Goal: Task Accomplishment & Management: Use online tool/utility

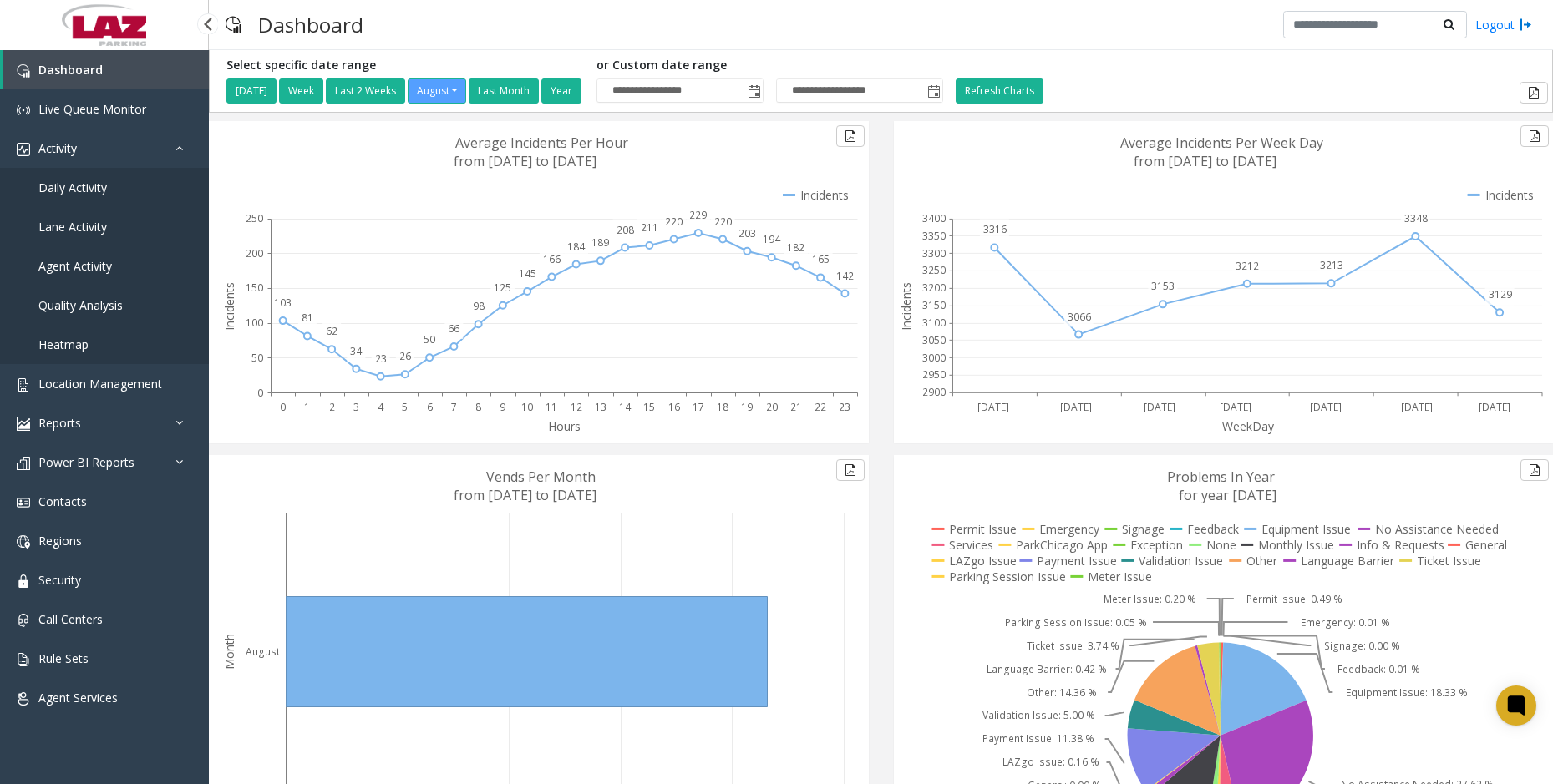
click at [89, 194] on span "Daily Activity" at bounding box center [73, 187] width 69 height 16
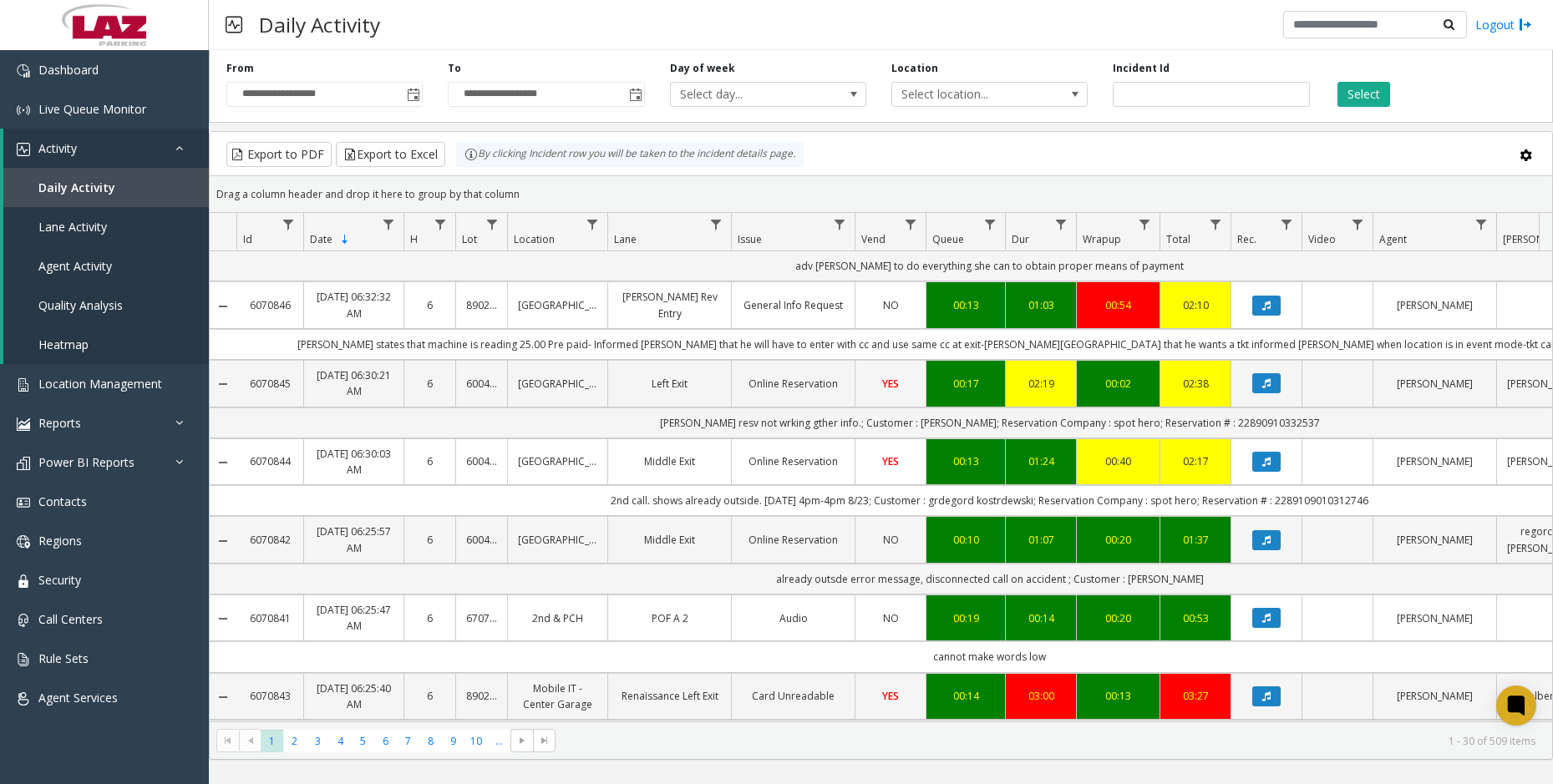
scroll to position [668, 0]
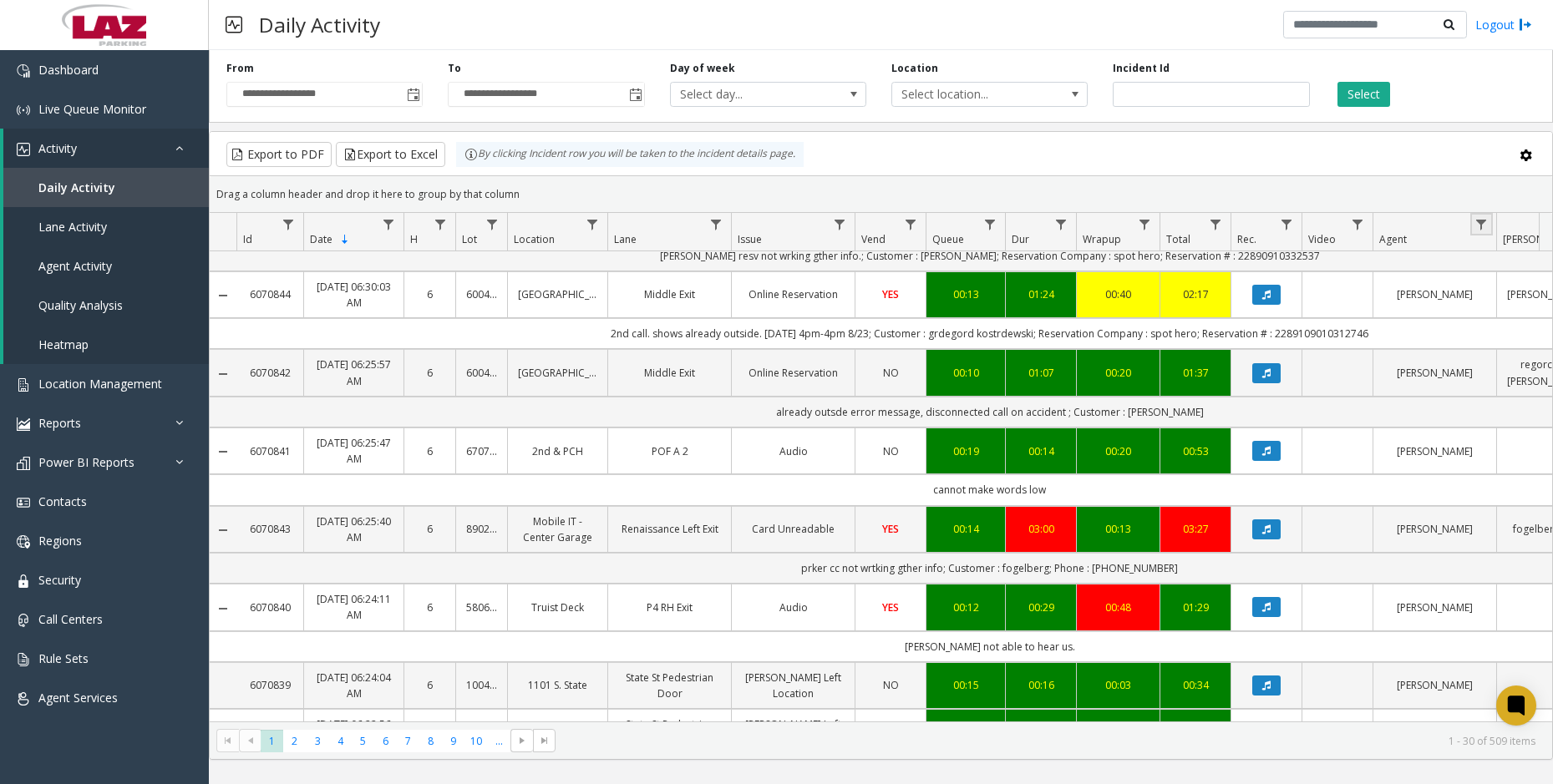
click at [1489, 228] on link "Data table" at bounding box center [1481, 224] width 23 height 23
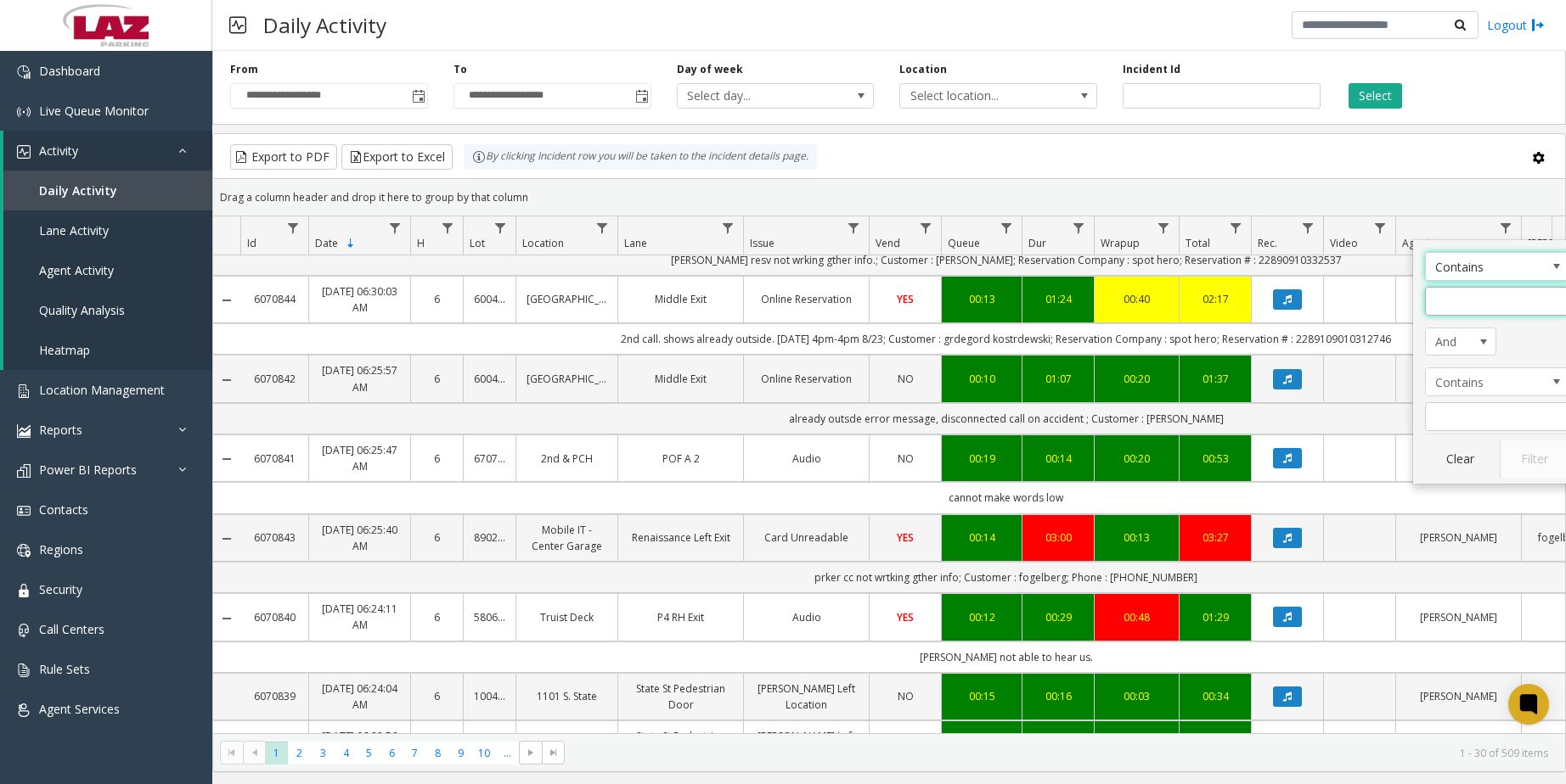
click at [1493, 303] on input "Agent Filter" at bounding box center [1497, 301] width 144 height 29
type input "*"
type input "******"
click at [1536, 451] on button "Filter" at bounding box center [1534, 459] width 70 height 38
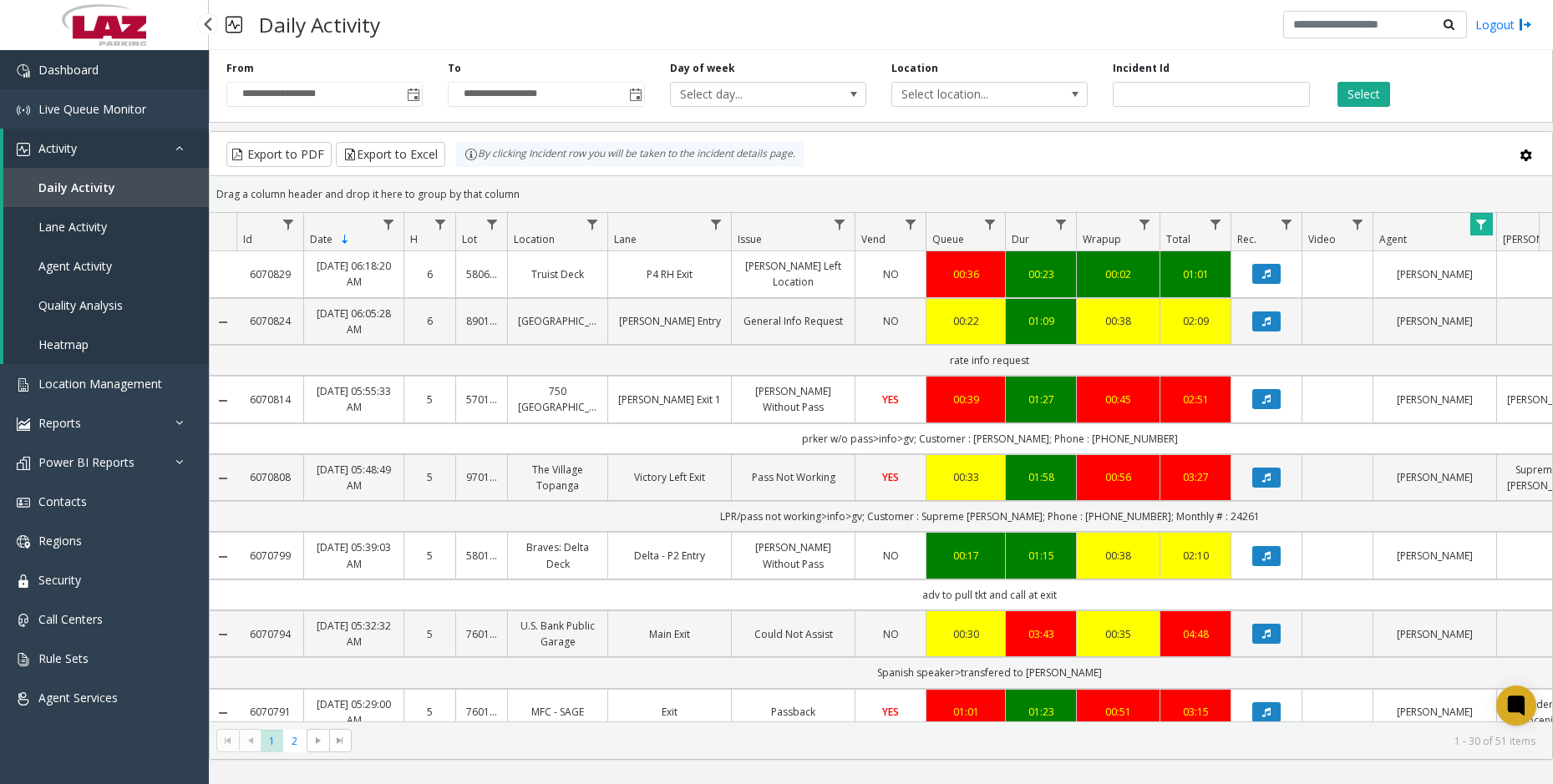
click at [83, 82] on link "Dashboard" at bounding box center [104, 70] width 208 height 39
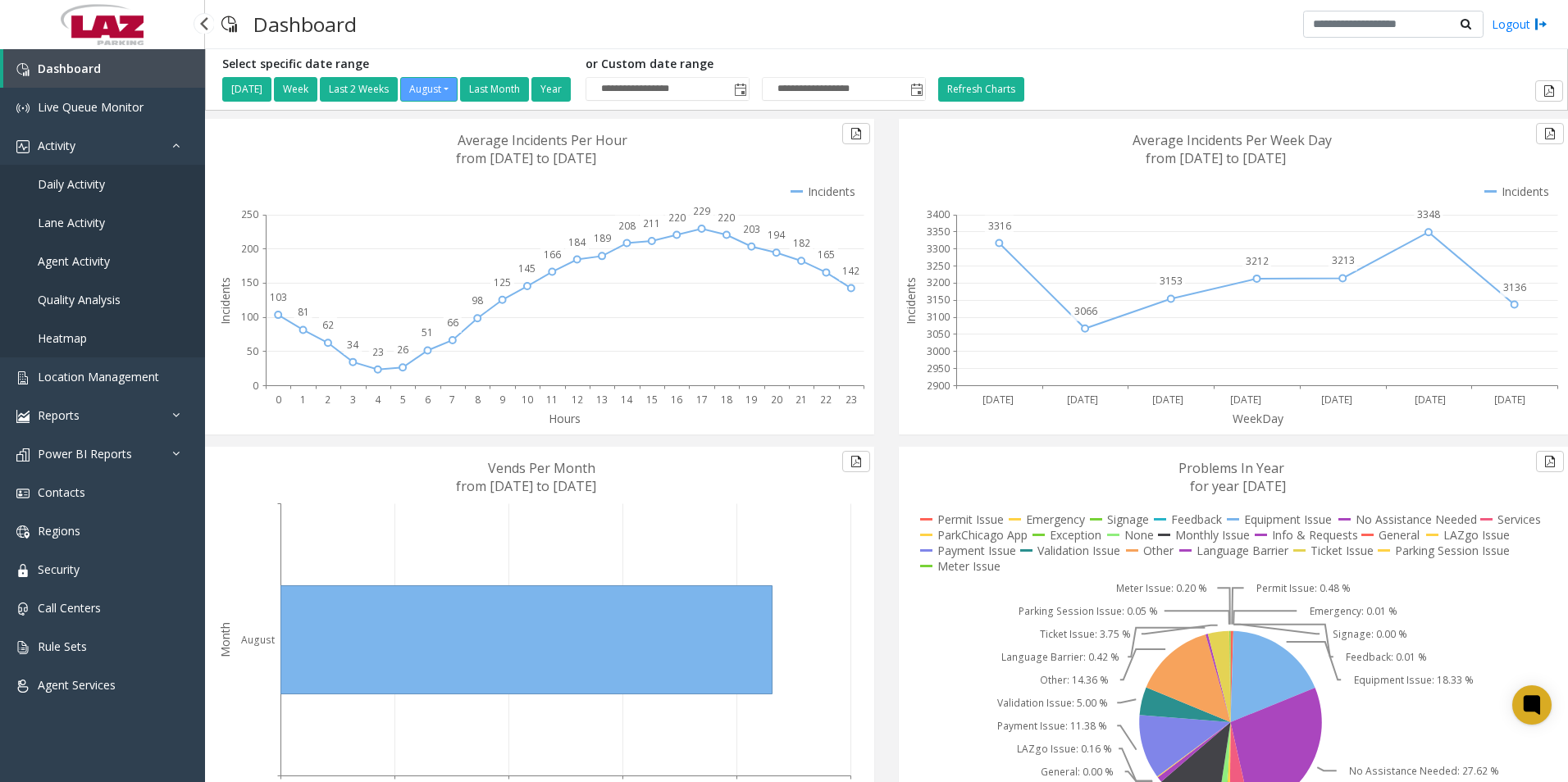
click at [86, 187] on span "Daily Activity" at bounding box center [72, 184] width 68 height 16
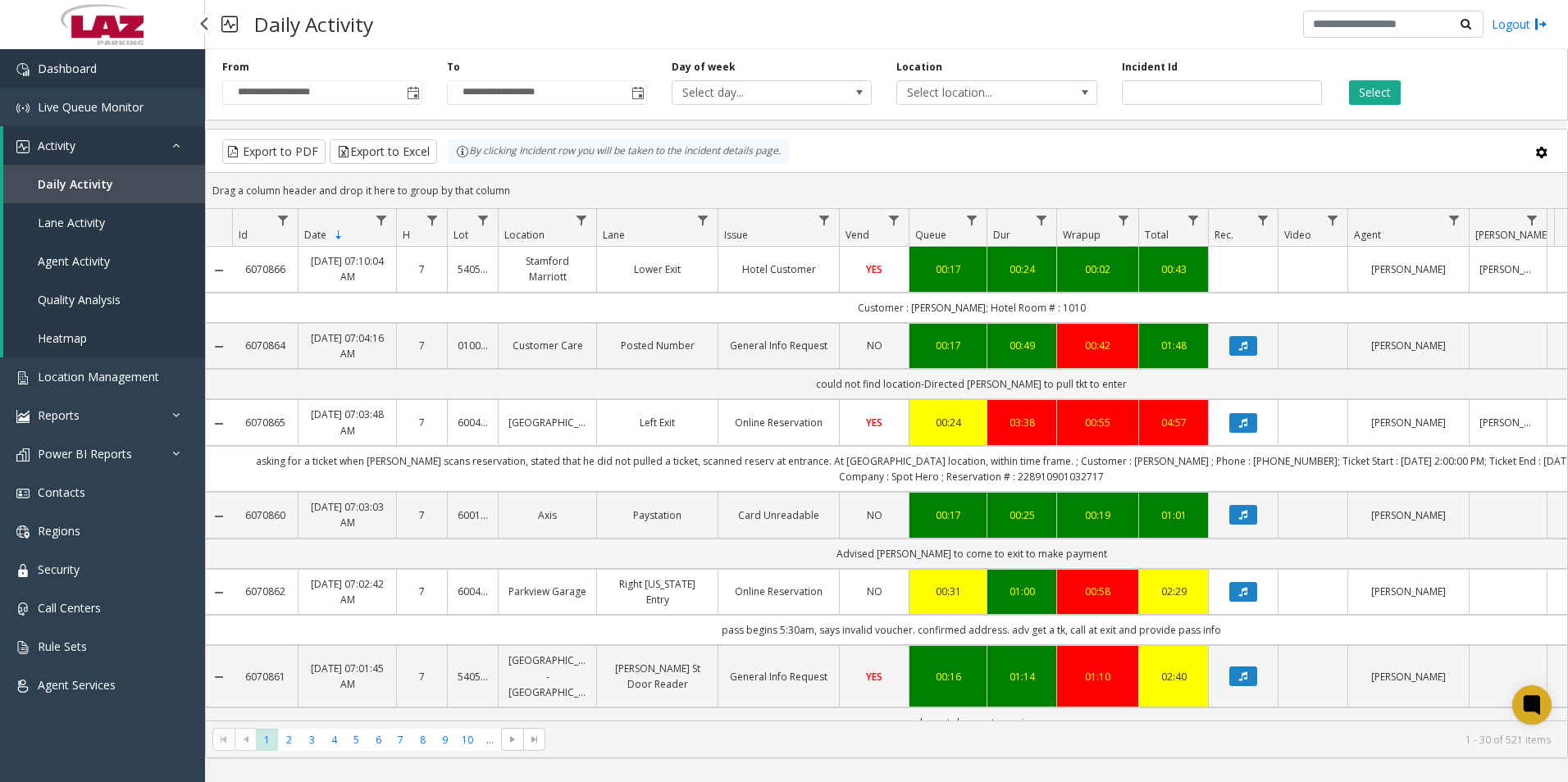
click at [66, 60] on link "Dashboard" at bounding box center [102, 68] width 205 height 39
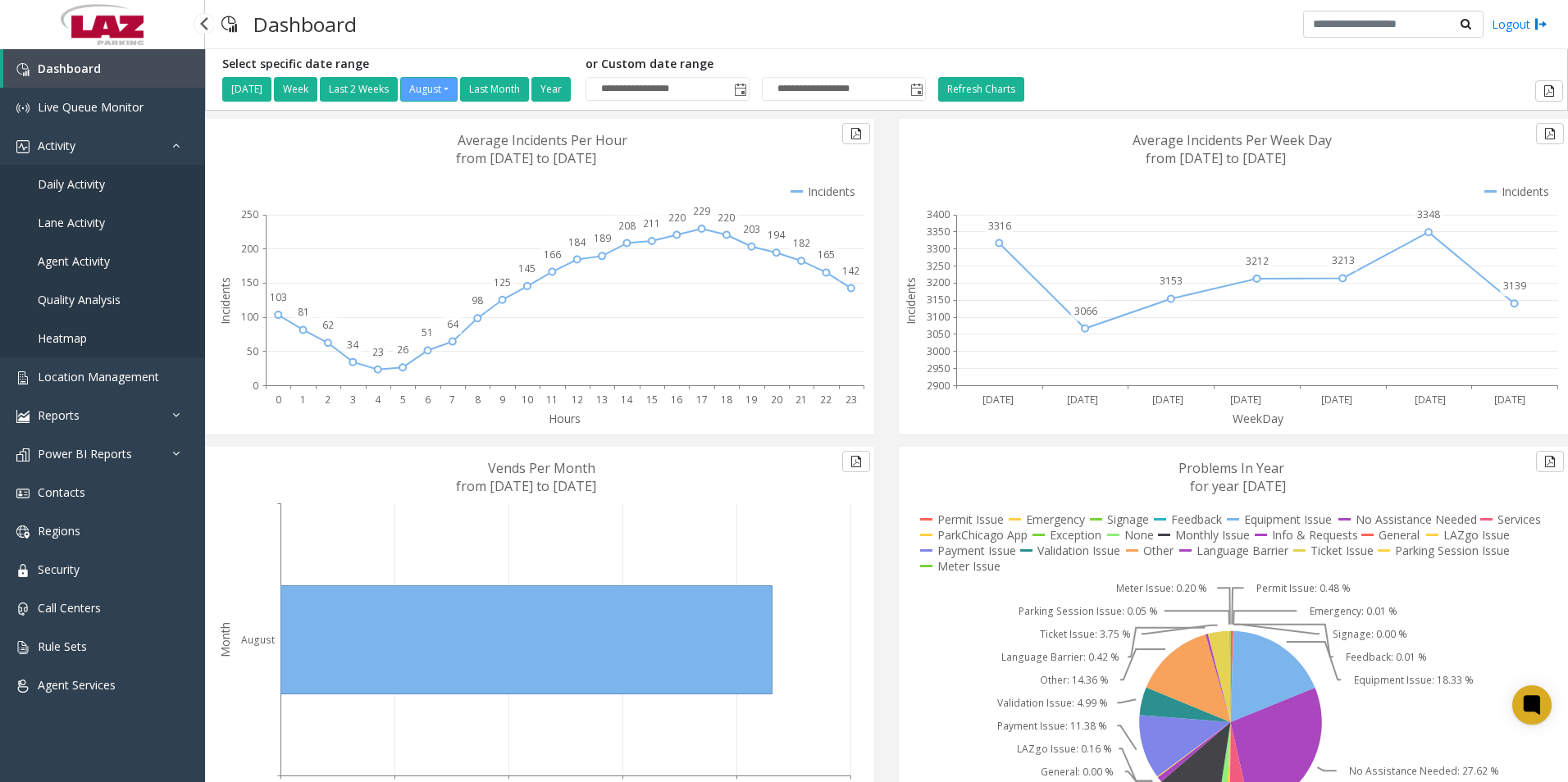
click at [83, 188] on span "Daily Activity" at bounding box center [72, 184] width 68 height 16
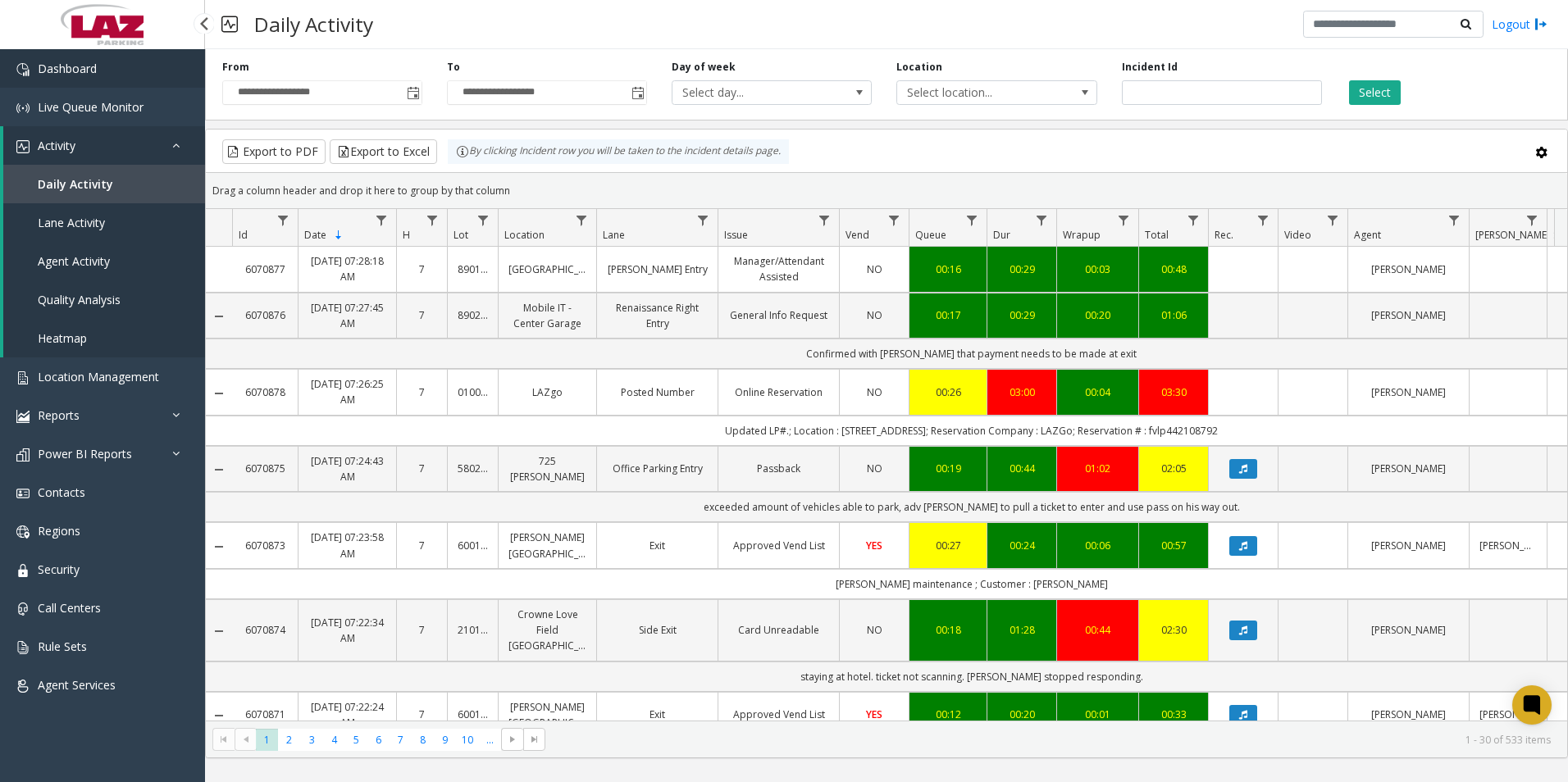
click at [145, 75] on link "Dashboard" at bounding box center [102, 68] width 205 height 39
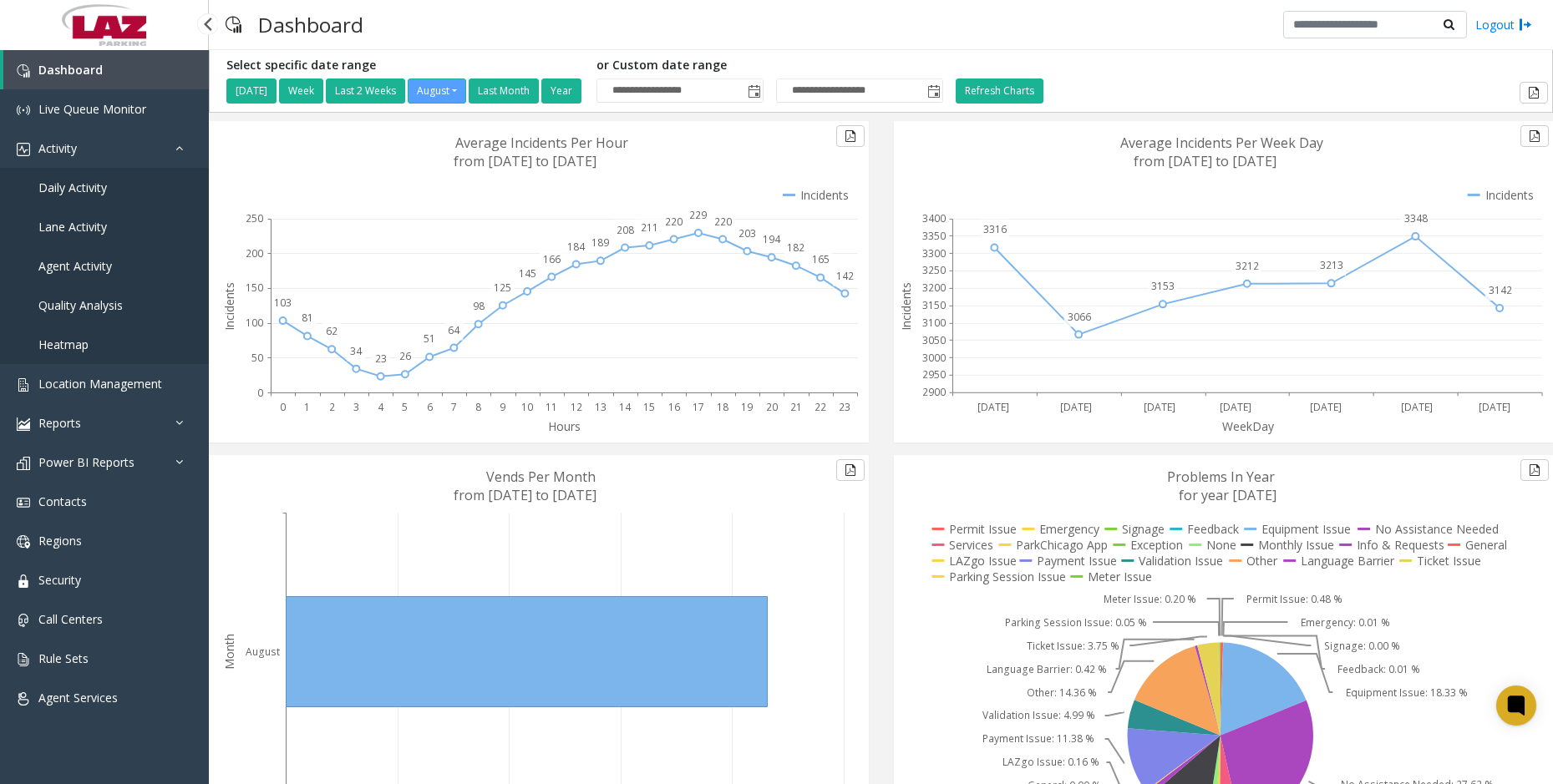
click at [98, 190] on span "Daily Activity" at bounding box center [73, 187] width 69 height 16
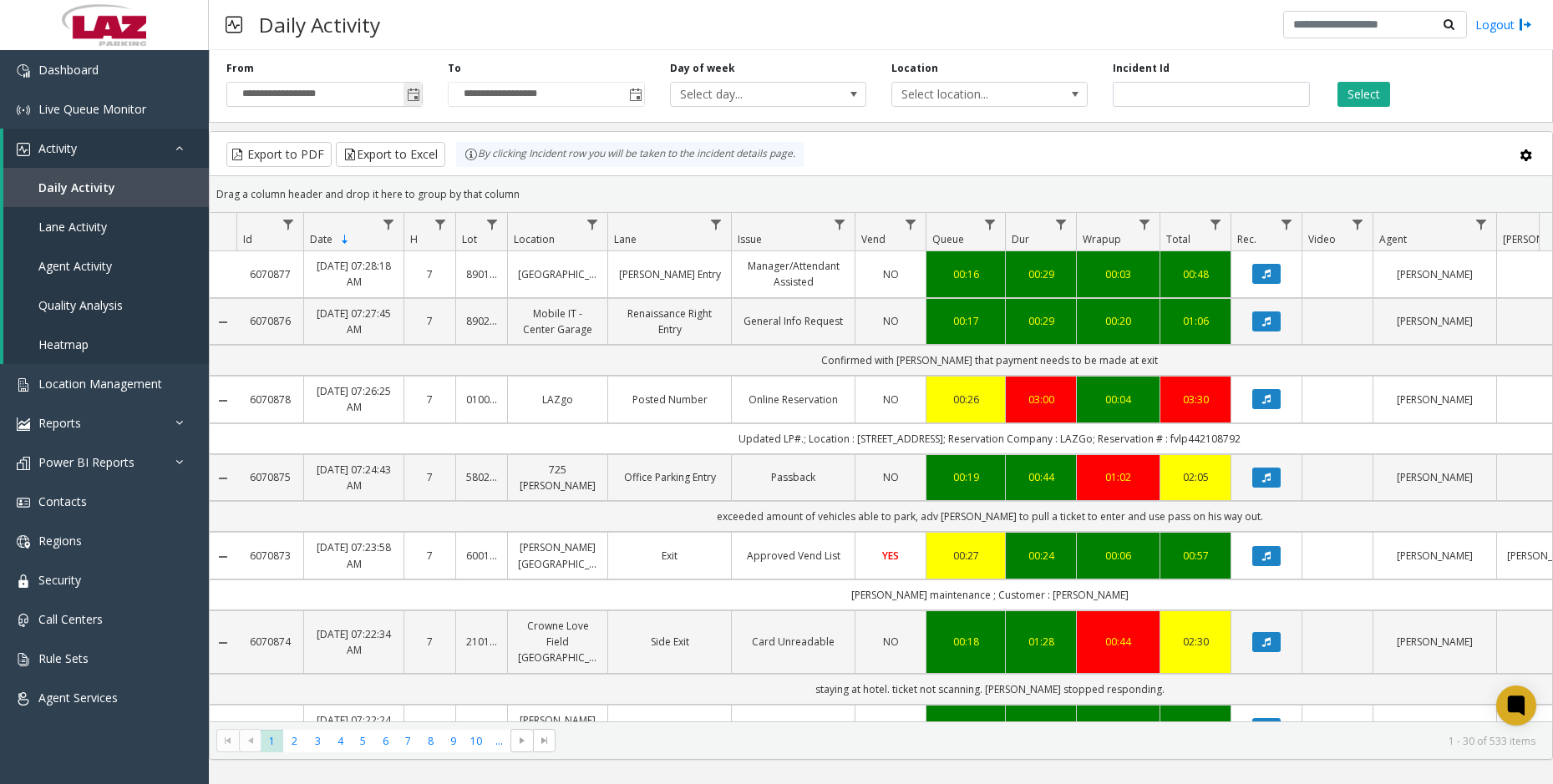
click at [410, 93] on span "Toggle popup" at bounding box center [413, 95] width 13 height 13
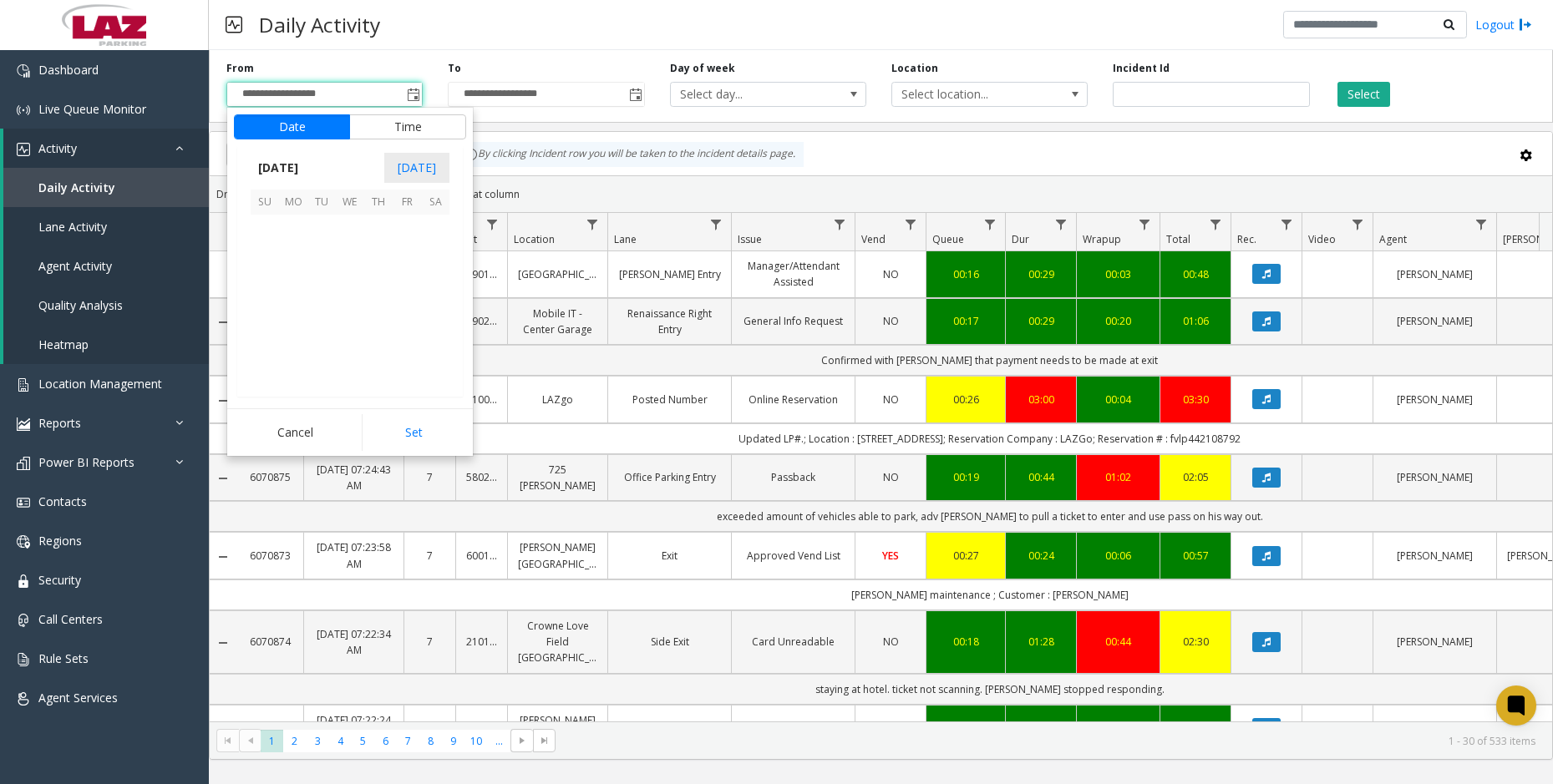
scroll to position [299564, 0]
click at [434, 312] on span "23" at bounding box center [435, 314] width 29 height 29
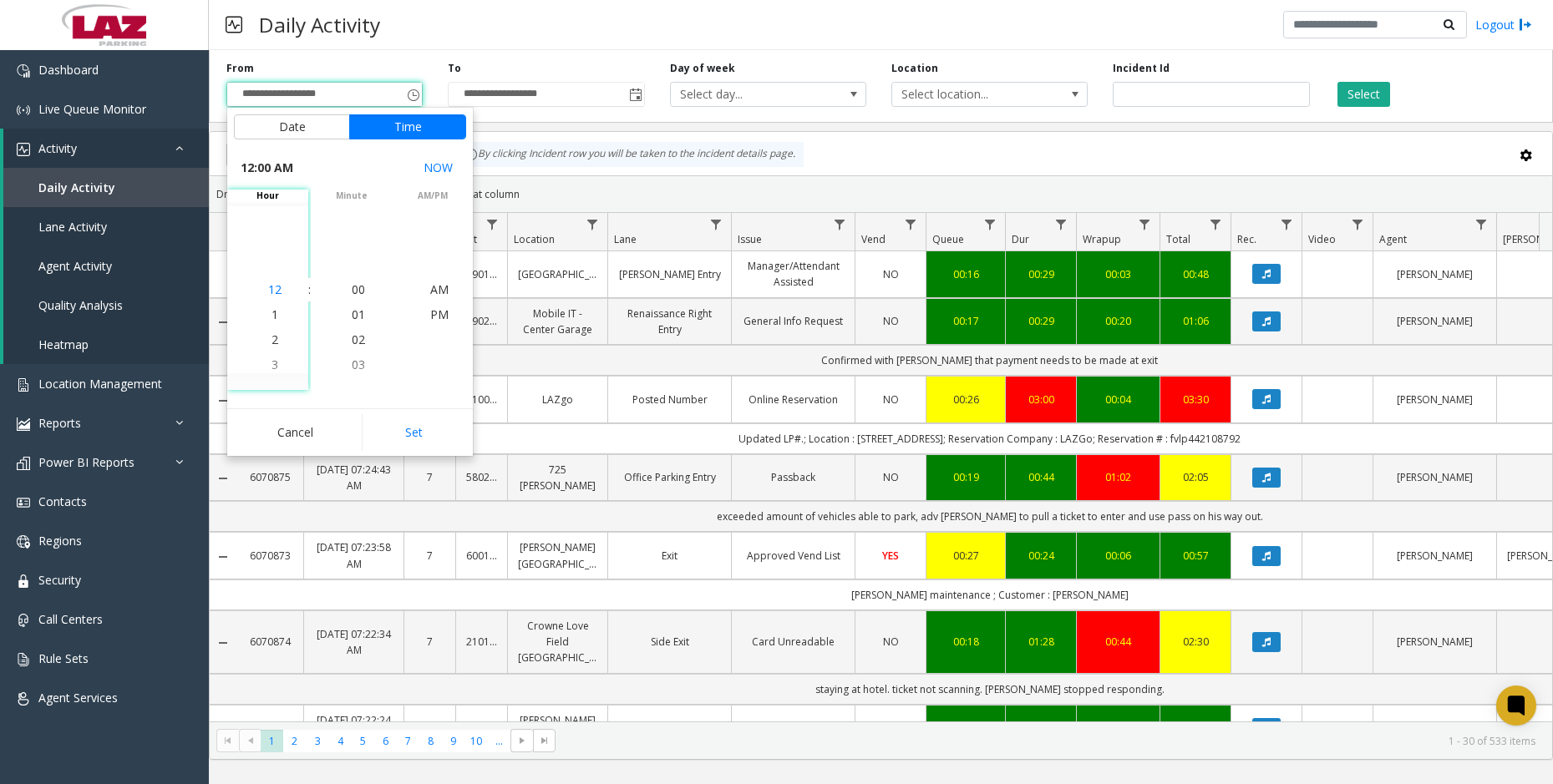
click at [272, 288] on span "12" at bounding box center [275, 289] width 13 height 16
click at [355, 313] on span "30" at bounding box center [358, 314] width 13 height 16
click at [437, 292] on span "AM" at bounding box center [440, 289] width 18 height 16
click at [419, 429] on button "Set" at bounding box center [413, 433] width 105 height 37
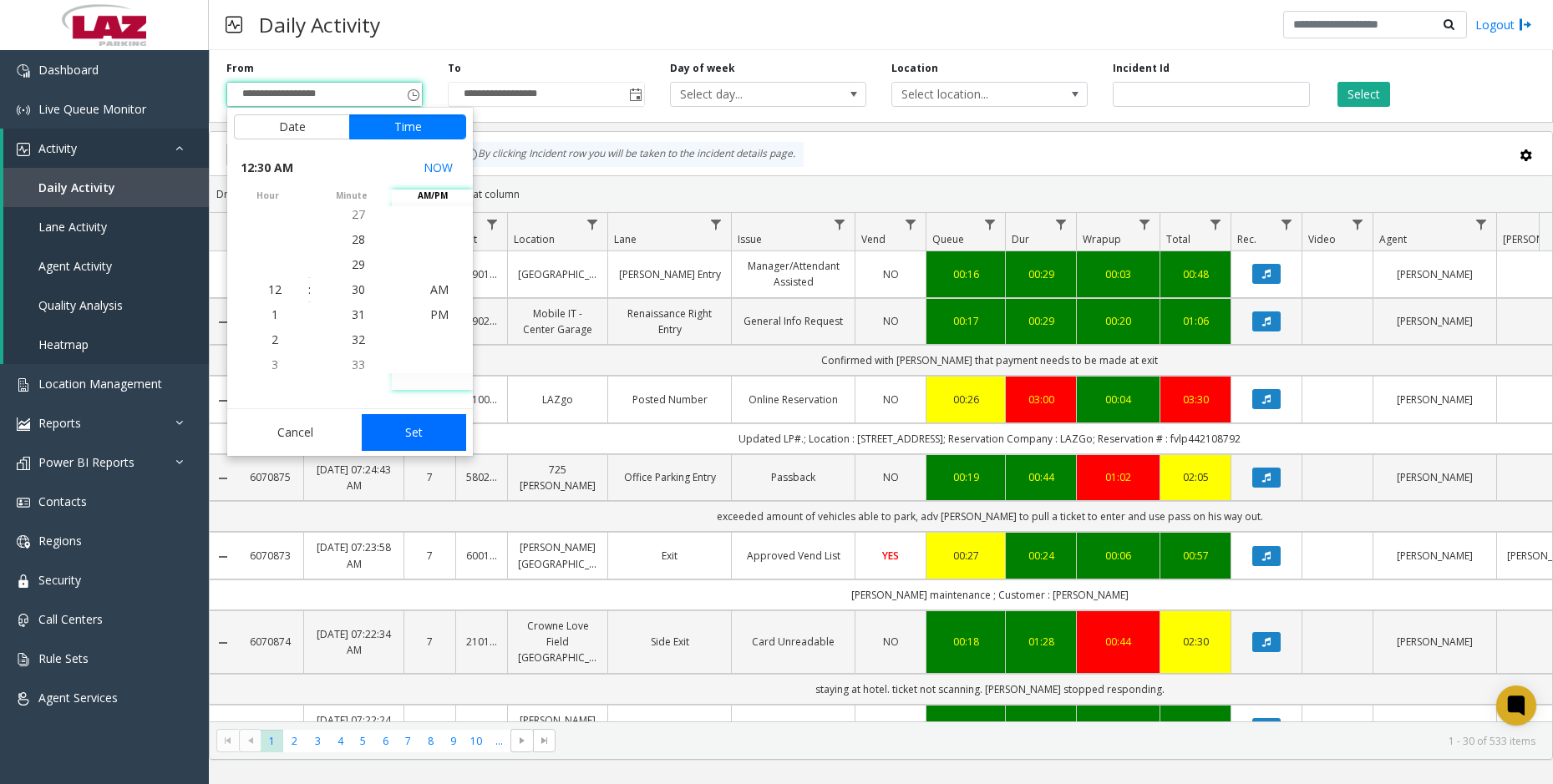
type input "**********"
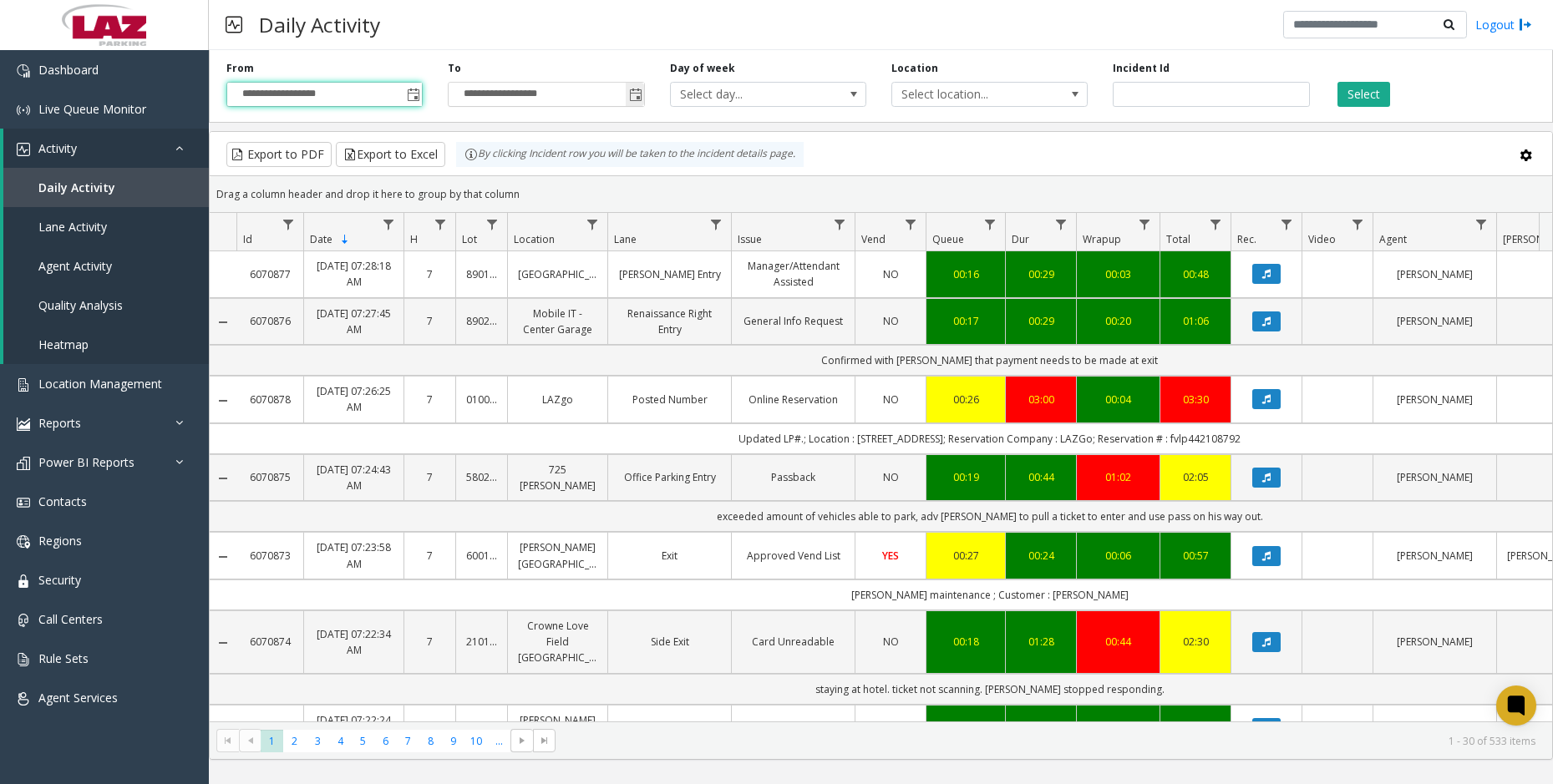
click at [636, 97] on span "Toggle popup" at bounding box center [635, 95] width 13 height 13
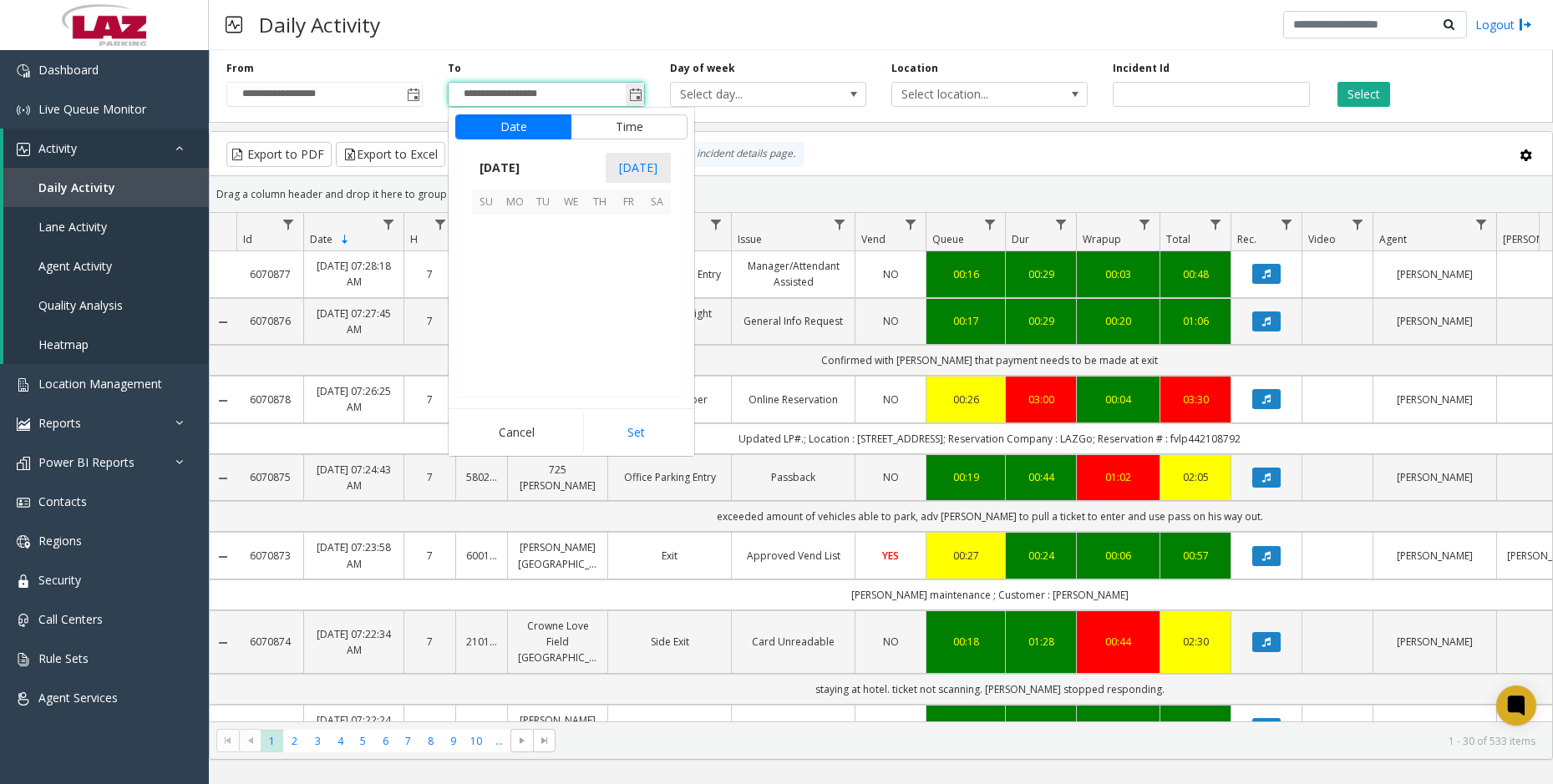
scroll to position [25, 0]
click at [661, 312] on span "23" at bounding box center [656, 314] width 29 height 29
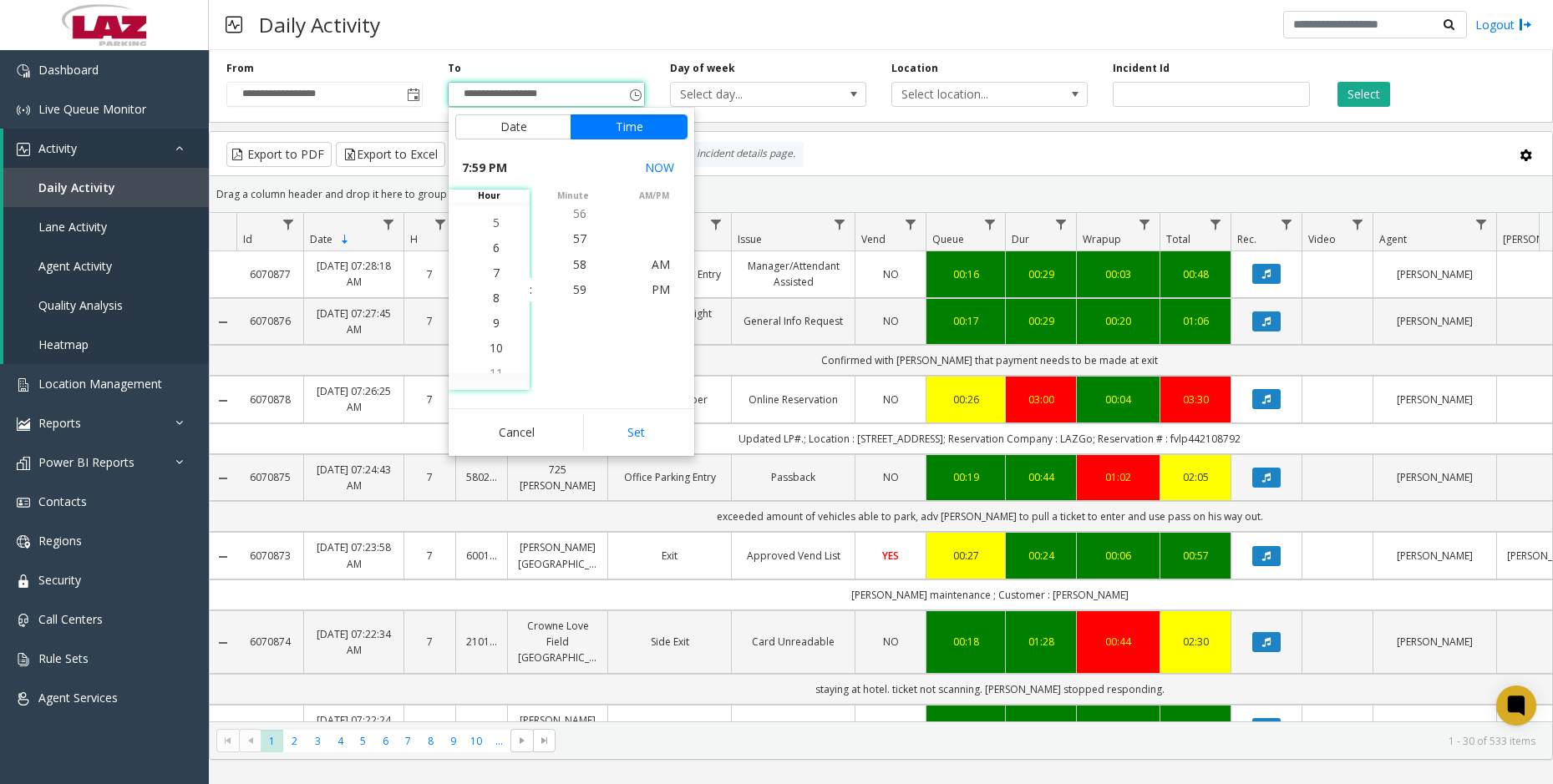
scroll to position [476, 0]
click at [492, 288] on span "7" at bounding box center [496, 289] width 7 height 16
click at [575, 266] on span "30" at bounding box center [580, 264] width 13 height 16
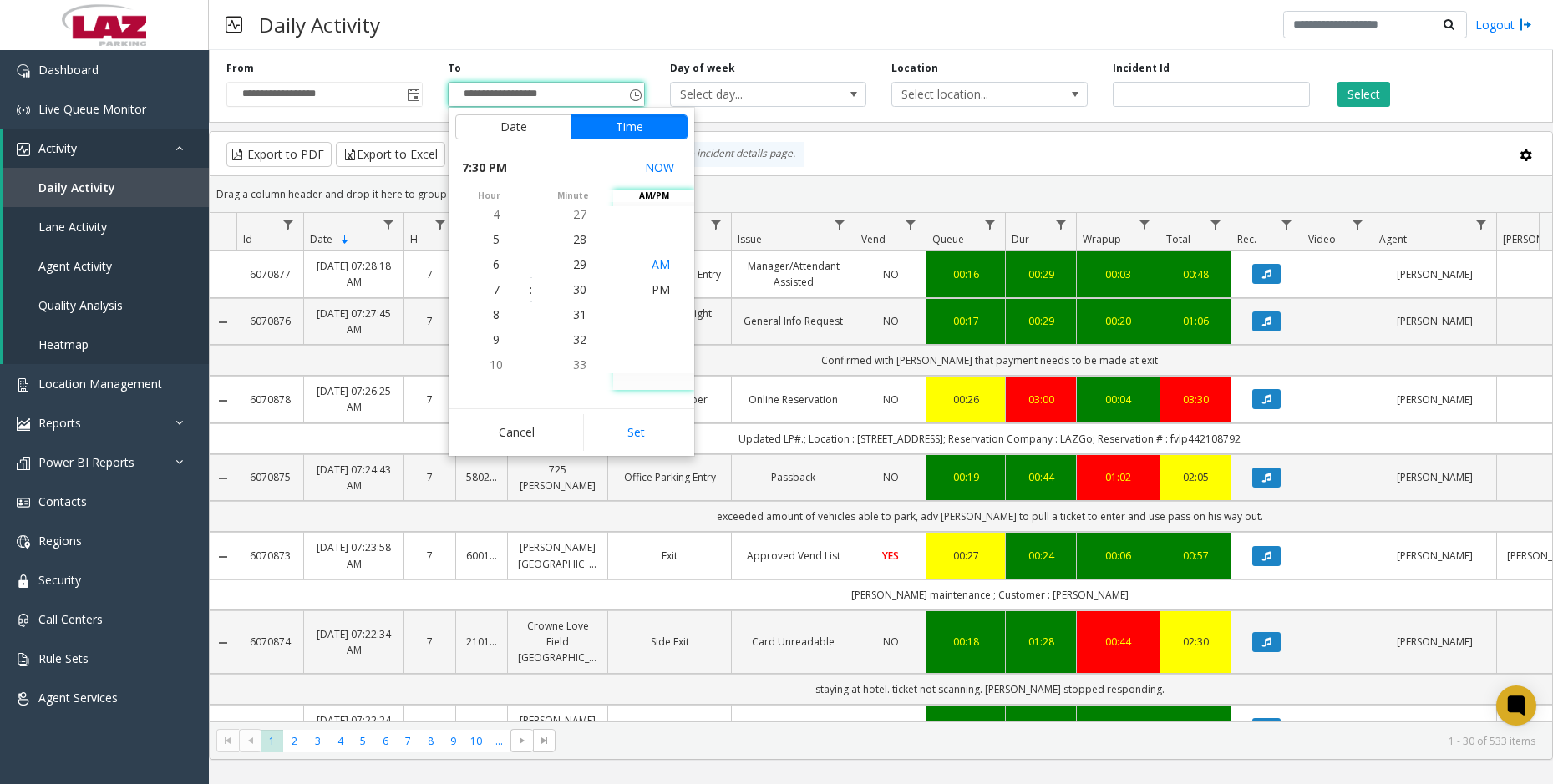
click at [660, 266] on span "AM" at bounding box center [661, 264] width 18 height 16
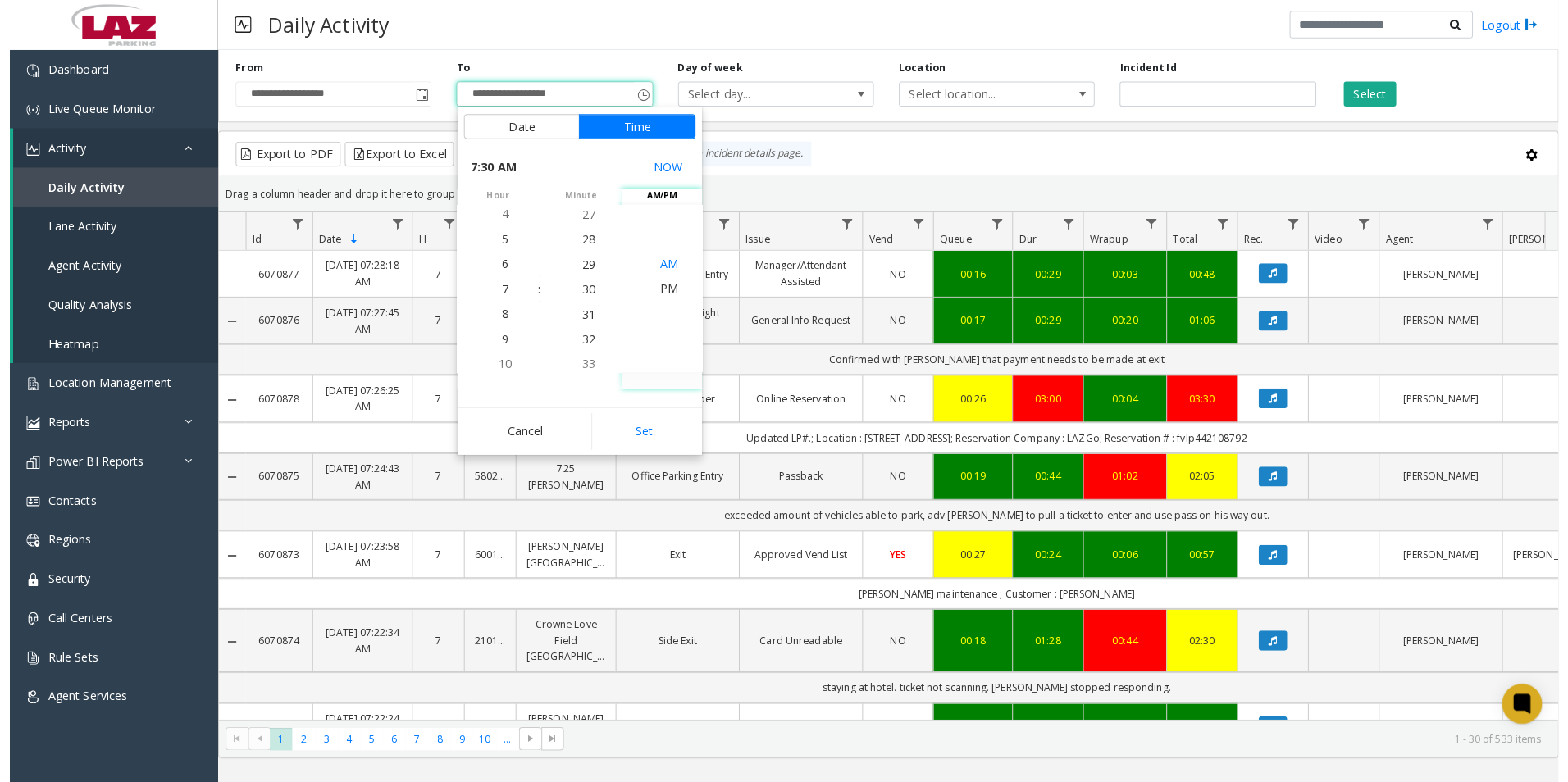
scroll to position [0, 0]
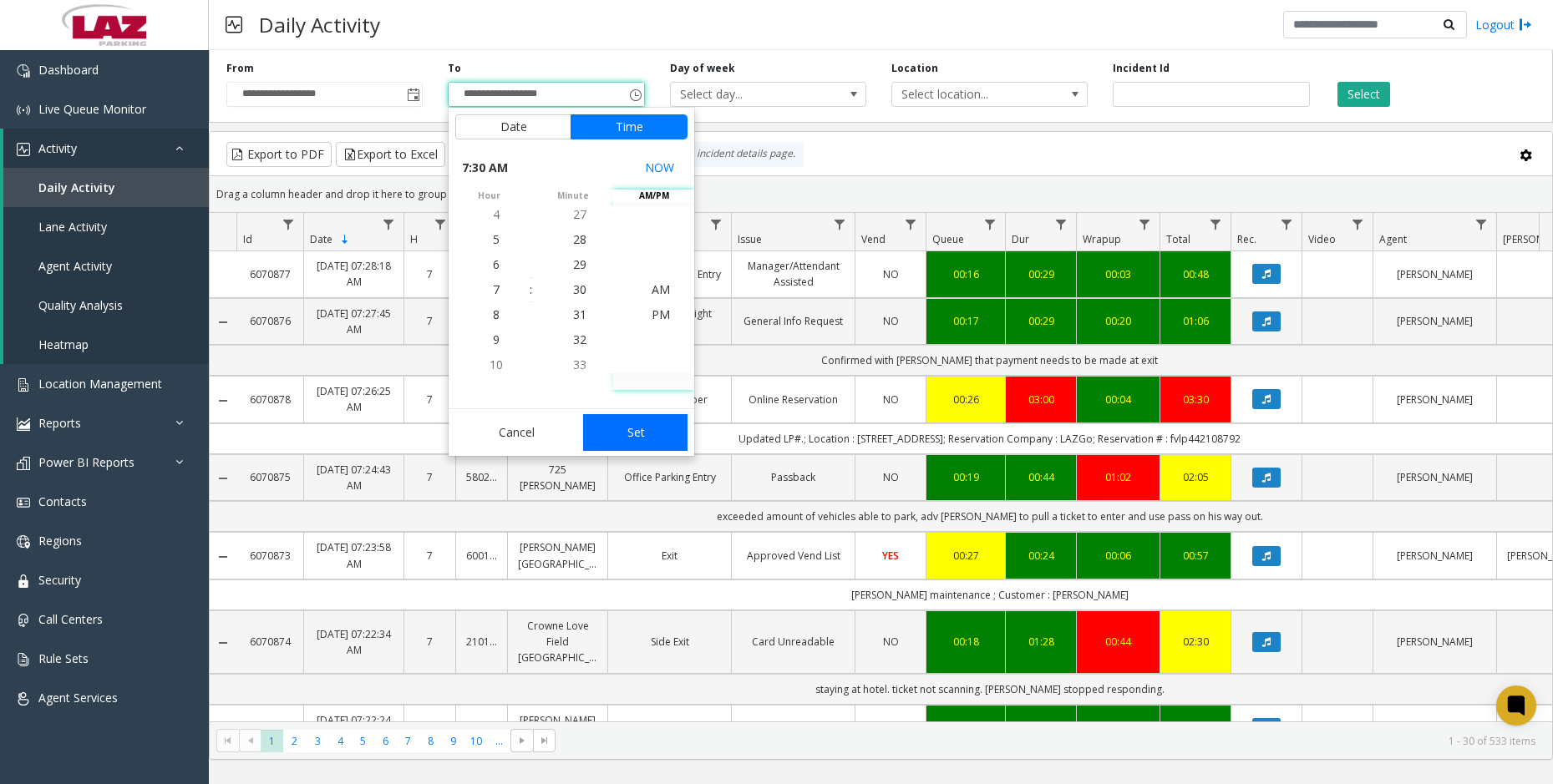
click at [648, 427] on button "Set" at bounding box center [635, 433] width 105 height 37
type input "**********"
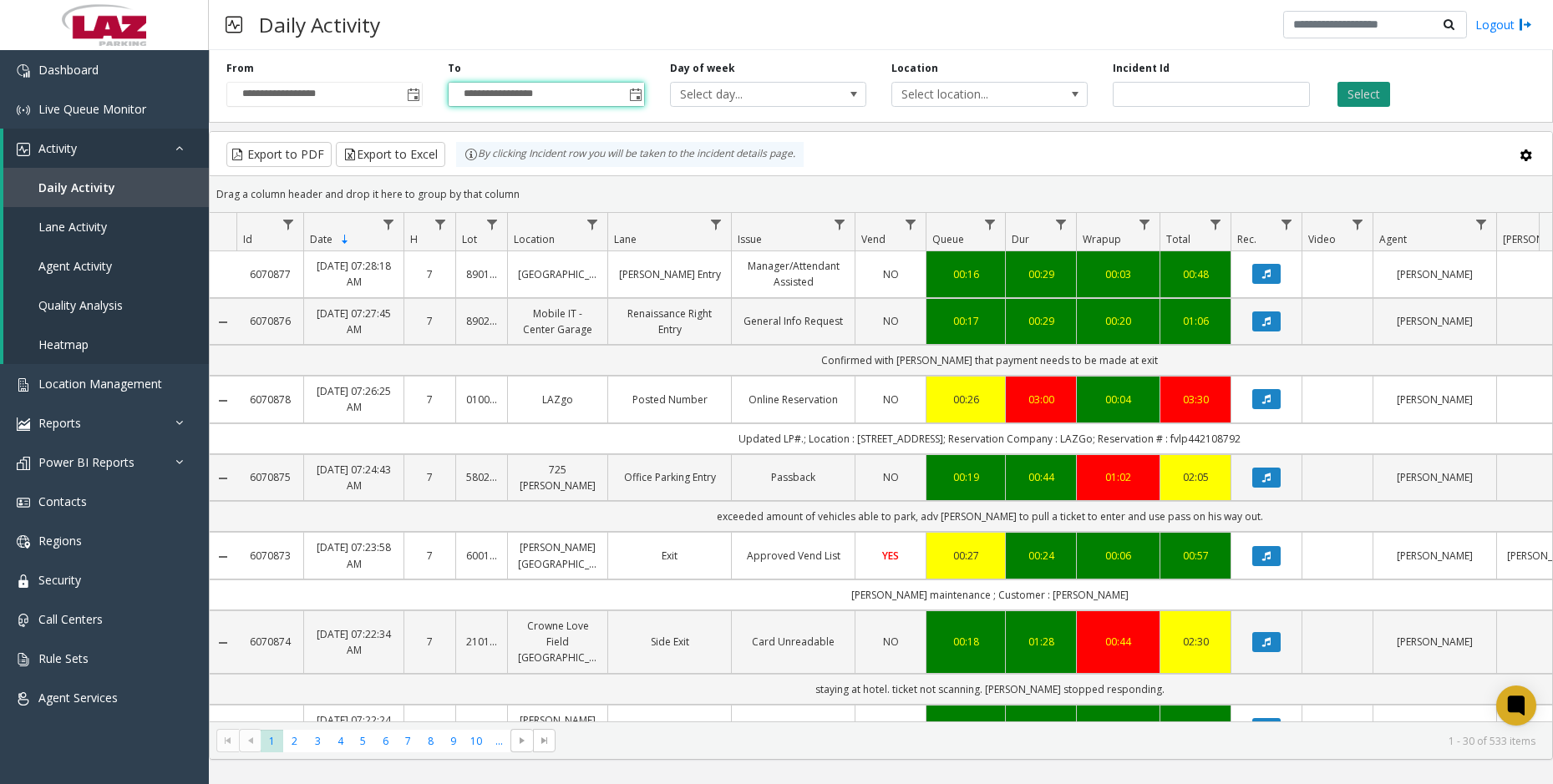
click at [1355, 93] on button "Select" at bounding box center [1363, 94] width 53 height 25
click at [593, 221] on span "Data table" at bounding box center [592, 224] width 13 height 13
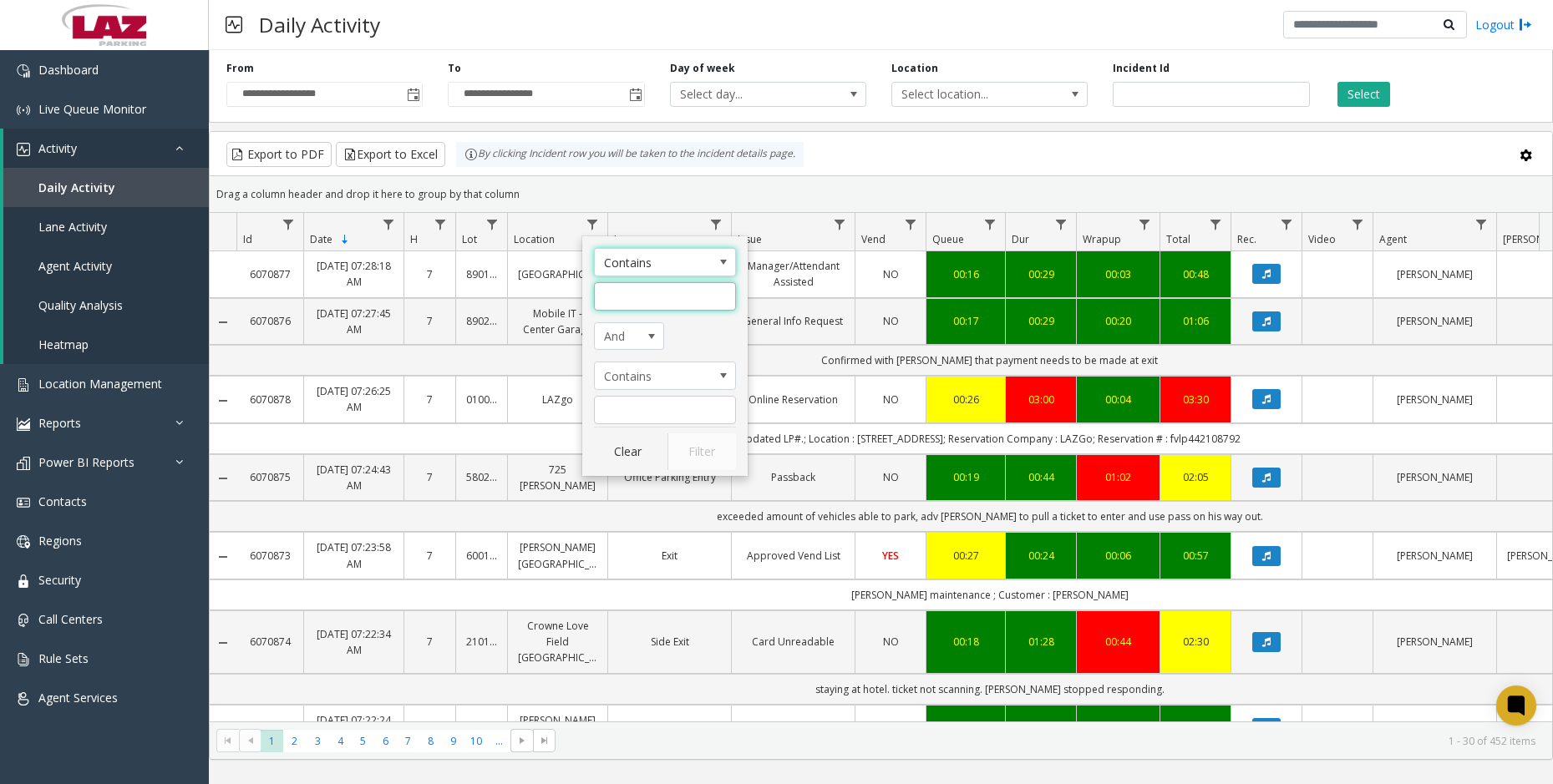
click at [639, 297] on input "Location Filter" at bounding box center [665, 297] width 142 height 29
type input "******"
click at [701, 456] on button "Filter" at bounding box center [702, 452] width 69 height 37
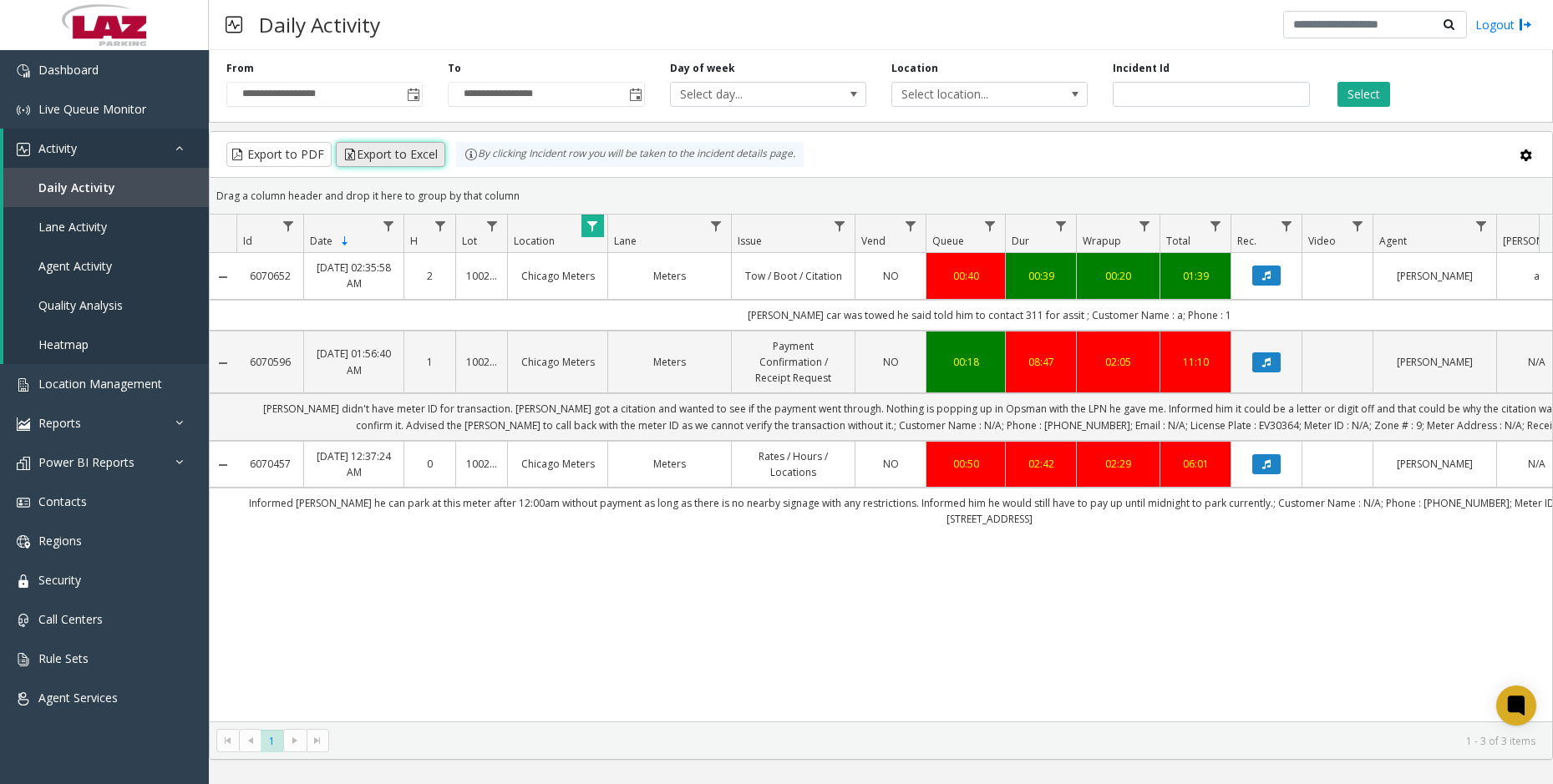
click at [404, 155] on button "Export to Excel" at bounding box center [391, 155] width 109 height 25
